Goal: Task Accomplishment & Management: Use online tool/utility

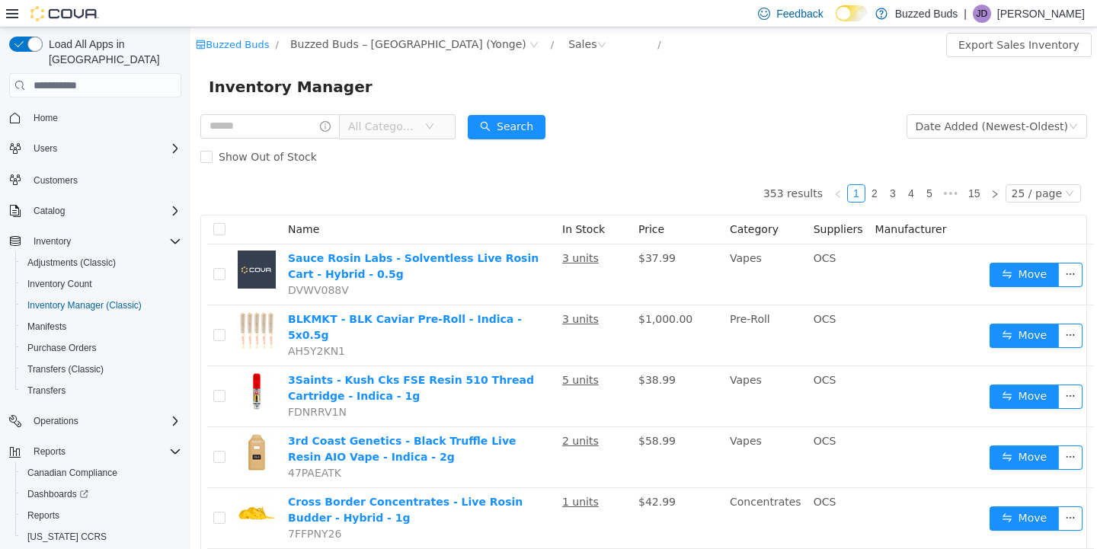
click at [62, 107] on button "Home" at bounding box center [95, 118] width 184 height 22
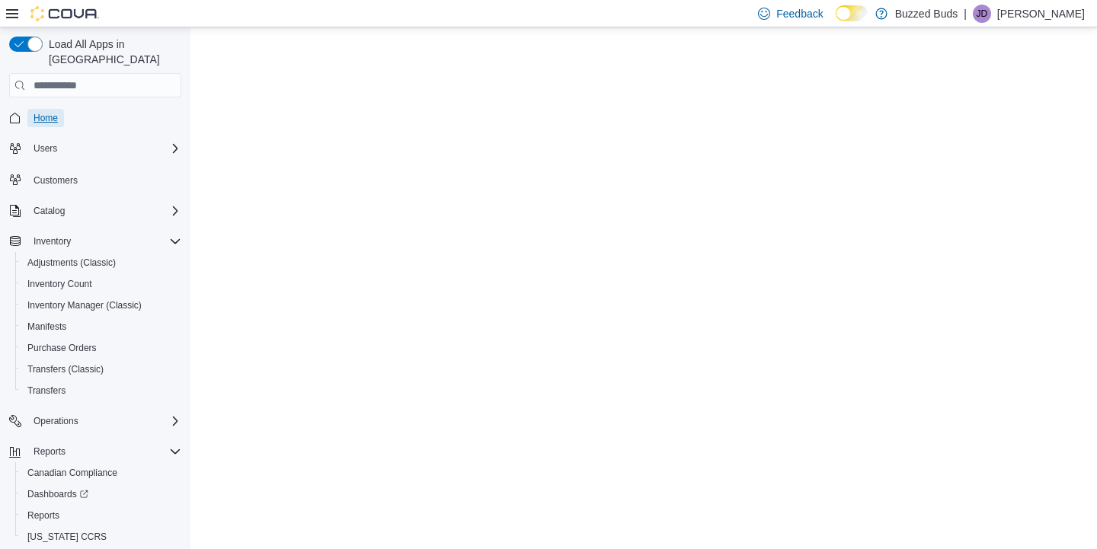
click at [58, 112] on span "Home" at bounding box center [46, 118] width 24 height 12
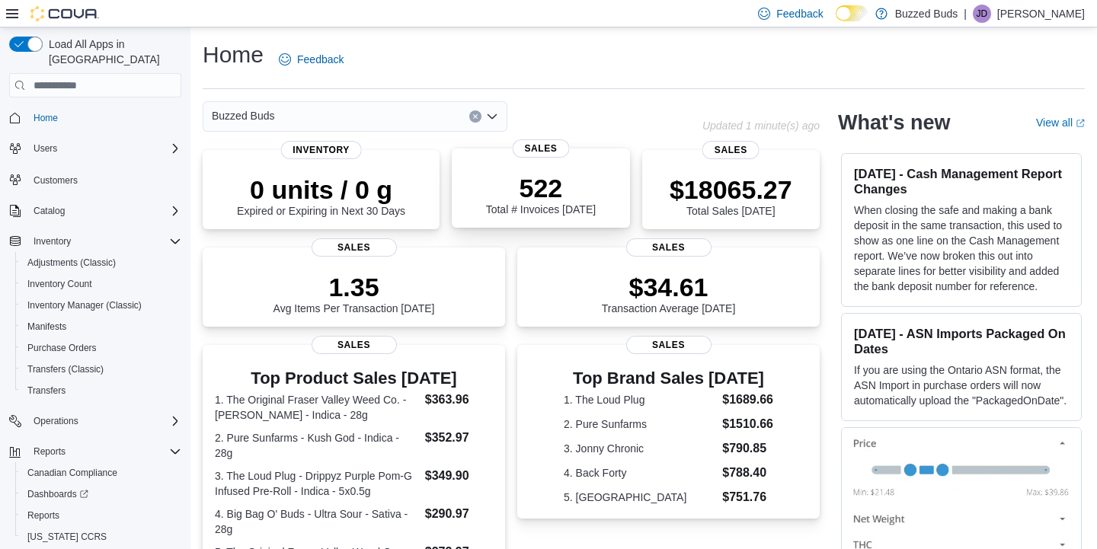
click at [541, 178] on p "522" at bounding box center [541, 188] width 110 height 30
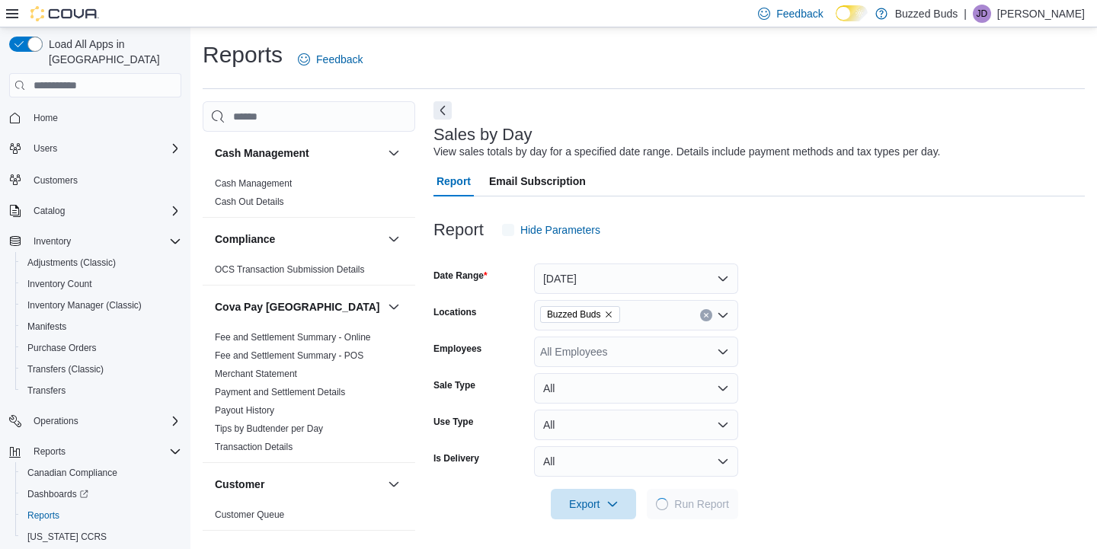
scroll to position [7, 0]
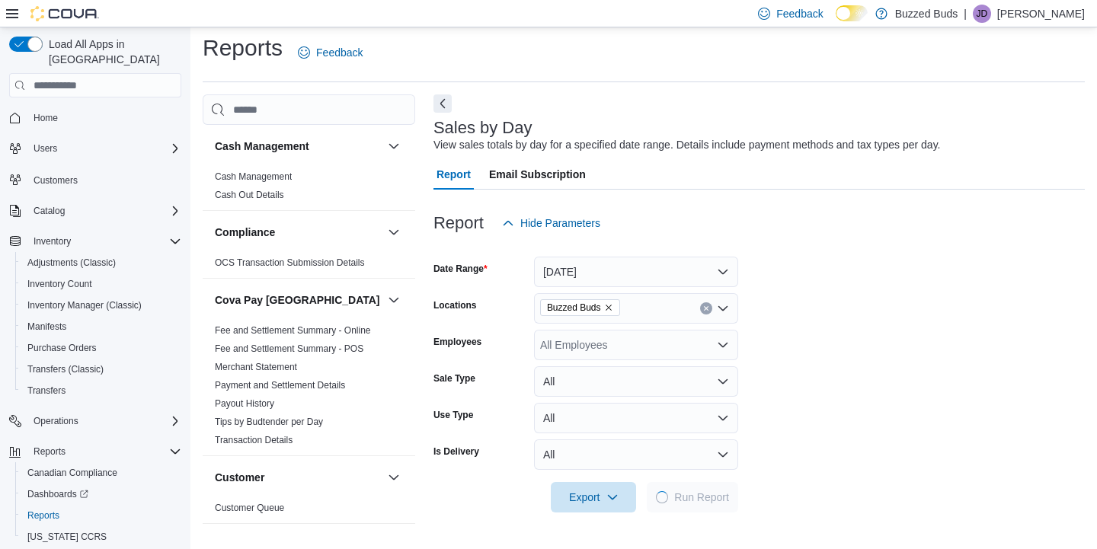
click at [628, 349] on div "All Employees" at bounding box center [636, 345] width 204 height 30
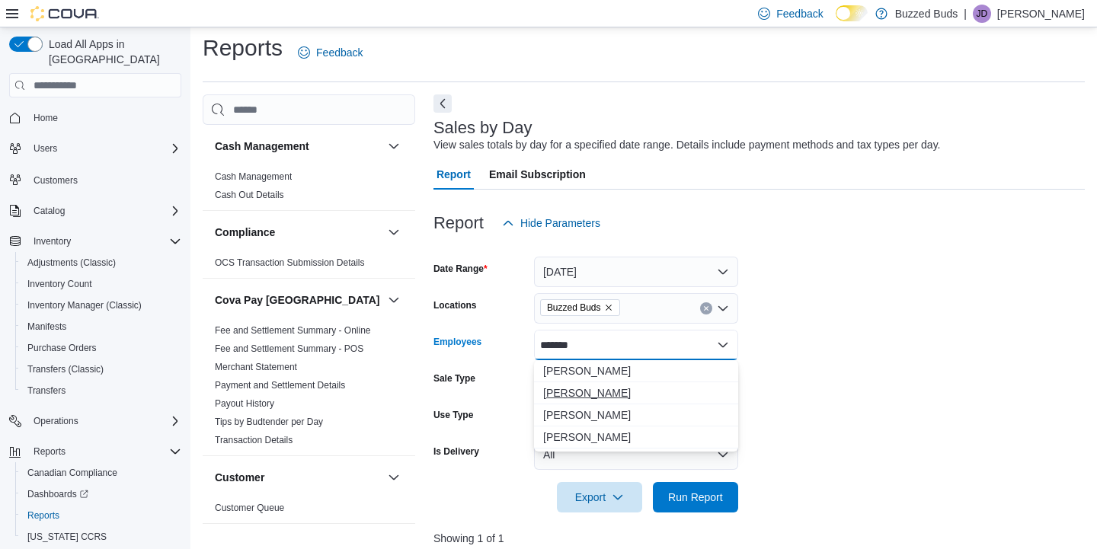
type input "*******"
click at [565, 395] on span "[PERSON_NAME]" at bounding box center [636, 393] width 186 height 15
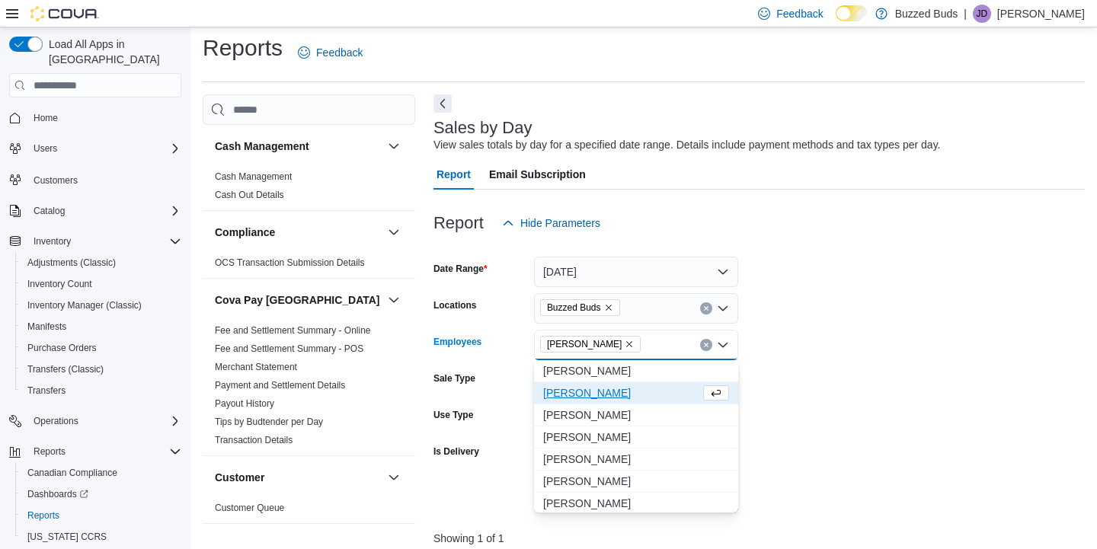
click at [863, 386] on form "Date Range [DATE] Locations Buzzed Buds Employees [PERSON_NAME] Combo box. Sele…" at bounding box center [759, 375] width 651 height 274
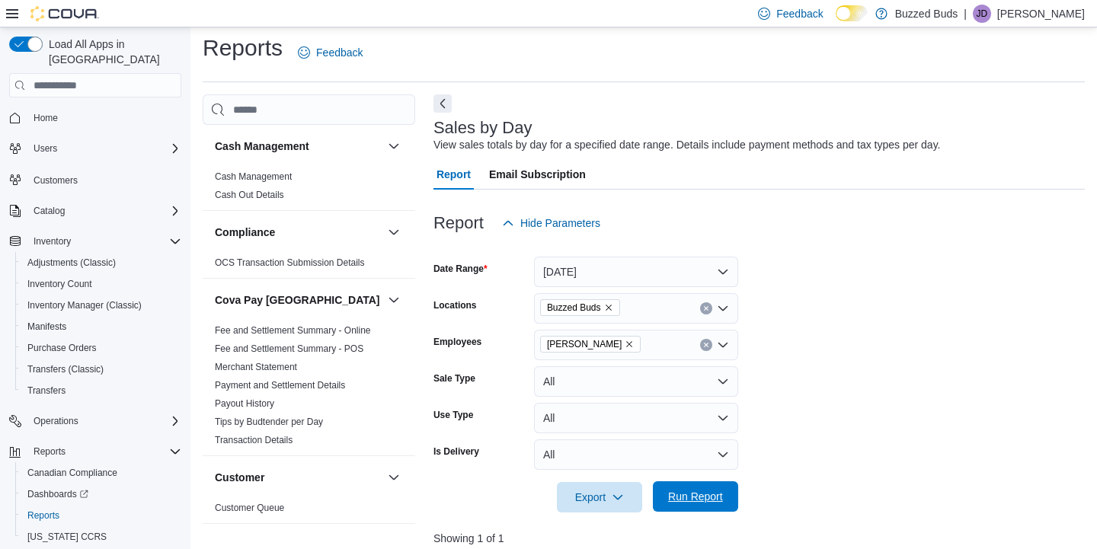
click at [687, 503] on span "Run Report" at bounding box center [695, 496] width 55 height 15
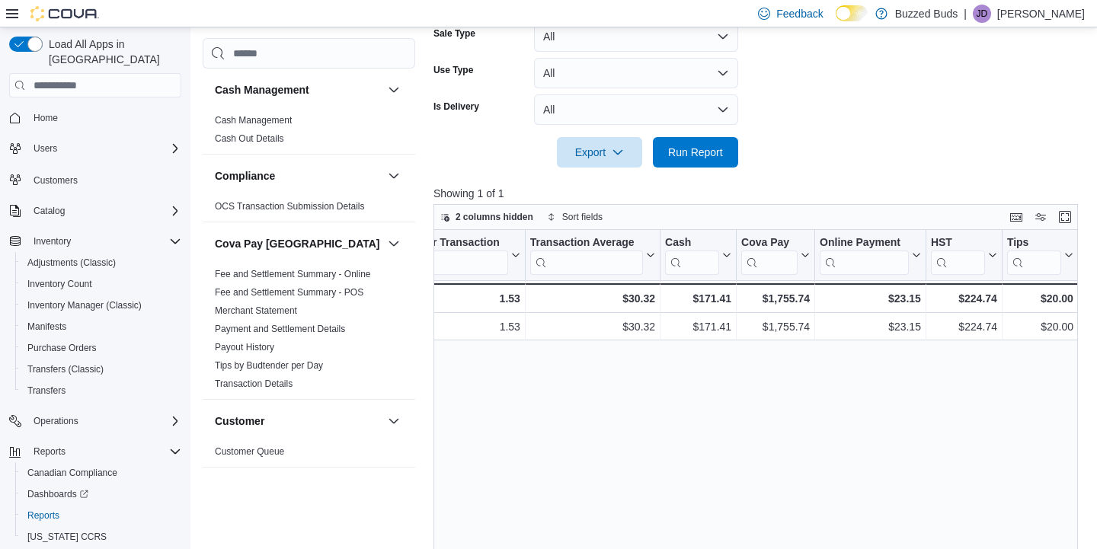
scroll to position [349, 0]
